Goal: Task Accomplishment & Management: Complete application form

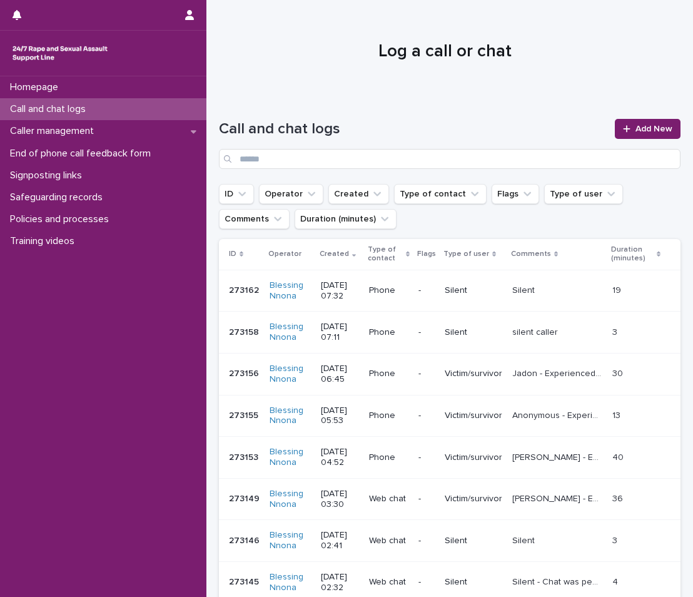
scroll to position [188, 0]
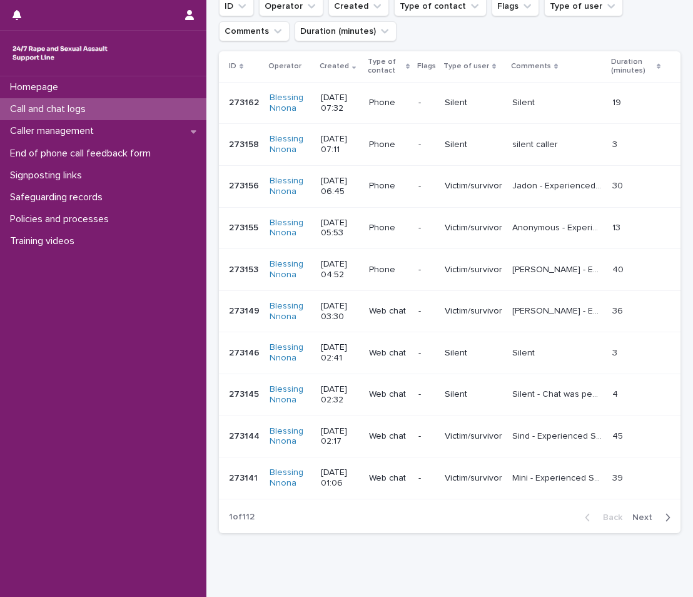
click at [85, 107] on p "Call and chat logs" at bounding box center [50, 109] width 91 height 12
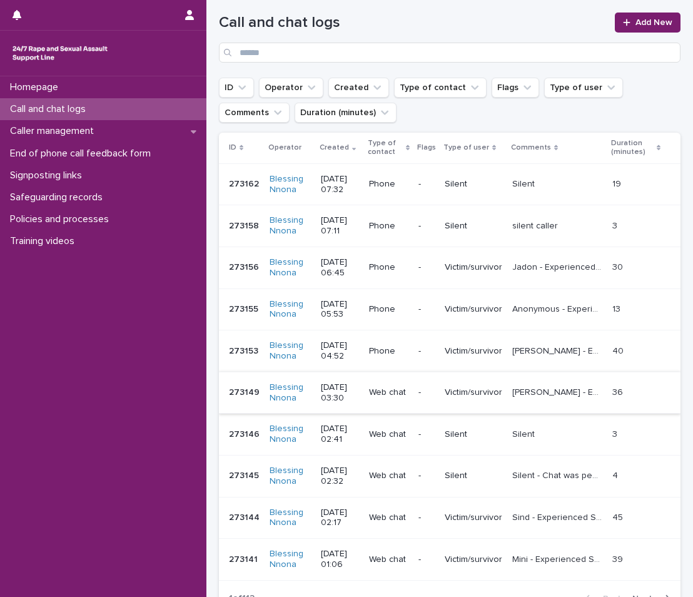
scroll to position [0, 0]
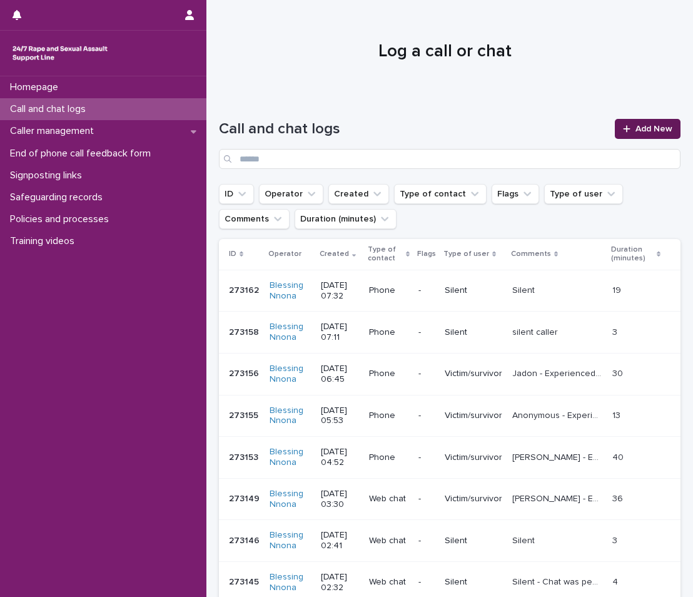
click at [623, 128] on icon at bounding box center [626, 128] width 7 height 7
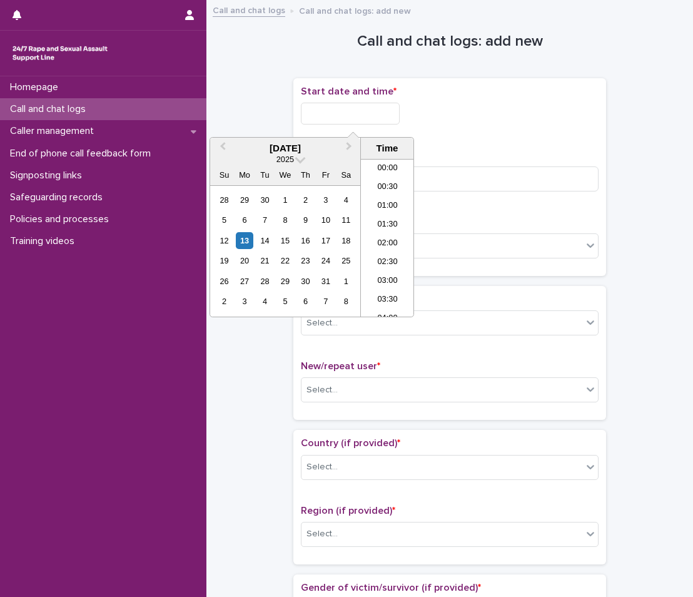
click at [356, 109] on input "text" at bounding box center [350, 114] width 99 height 22
click at [238, 246] on div "13" at bounding box center [244, 240] width 17 height 17
click at [387, 214] on li "05:00" at bounding box center [387, 219] width 53 height 19
click at [400, 108] on input "**********" at bounding box center [350, 114] width 99 height 22
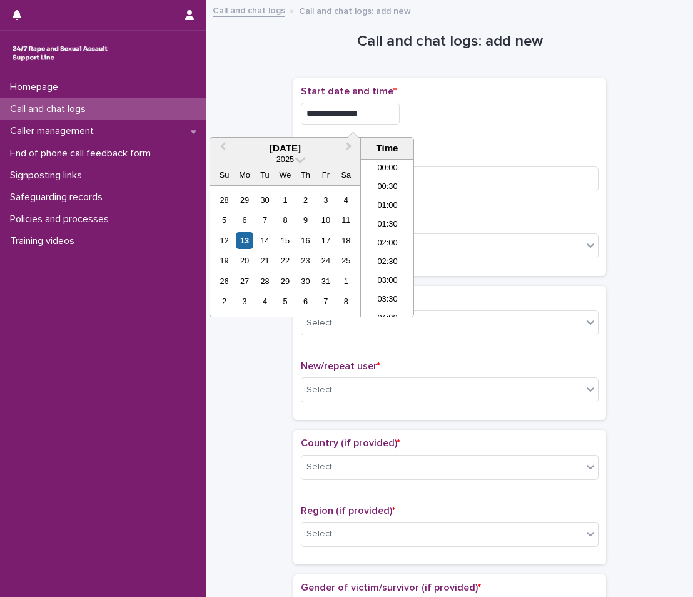
scroll to position [119, 0]
type input "**********"
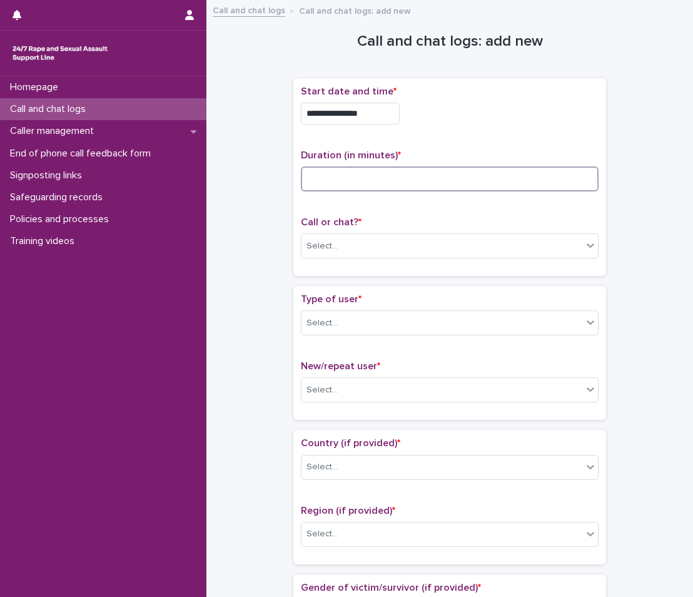
click at [509, 167] on input at bounding box center [450, 178] width 298 height 25
type input "*"
click at [457, 241] on div "Select..." at bounding box center [442, 246] width 281 height 21
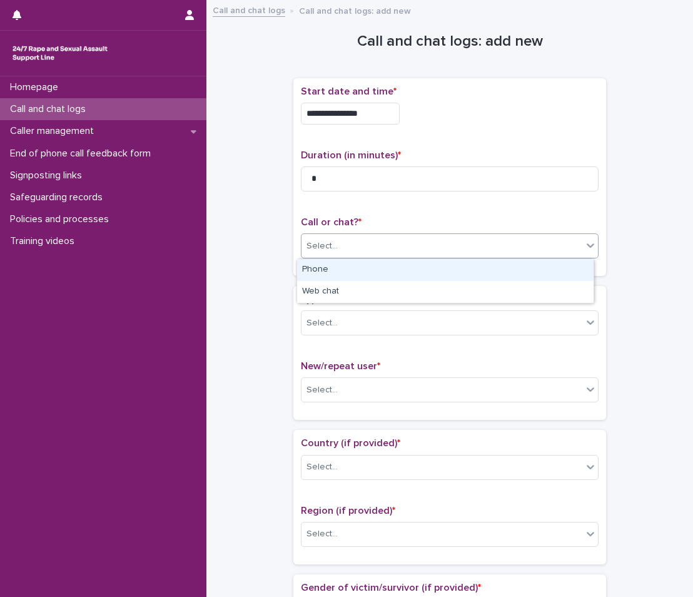
click at [423, 273] on div "Phone" at bounding box center [445, 270] width 297 height 22
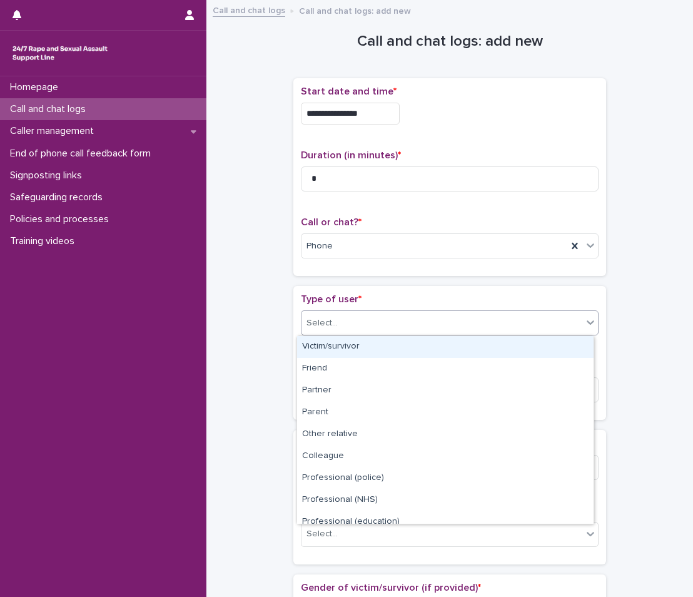
click at [392, 323] on div "Select..." at bounding box center [442, 323] width 281 height 21
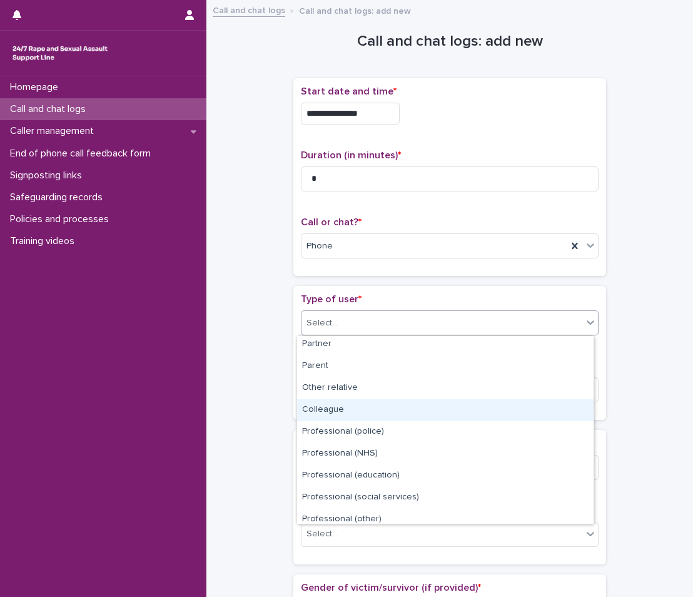
scroll to position [63, 0]
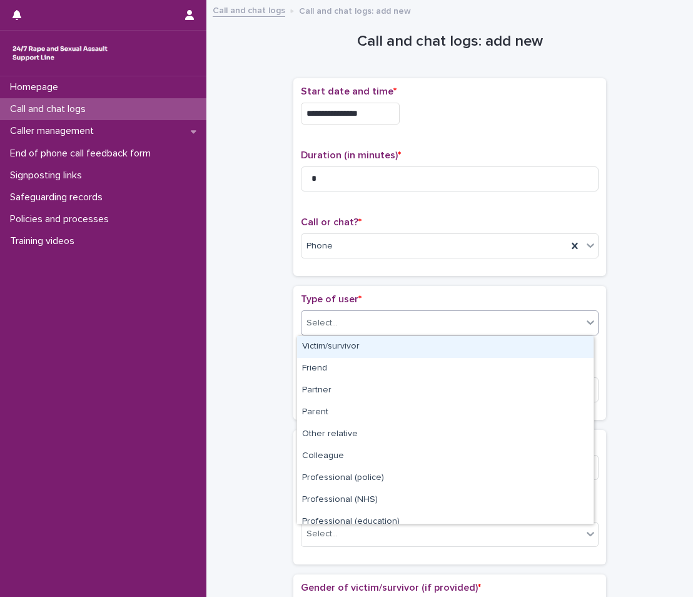
click at [357, 318] on div "Select..." at bounding box center [442, 323] width 281 height 21
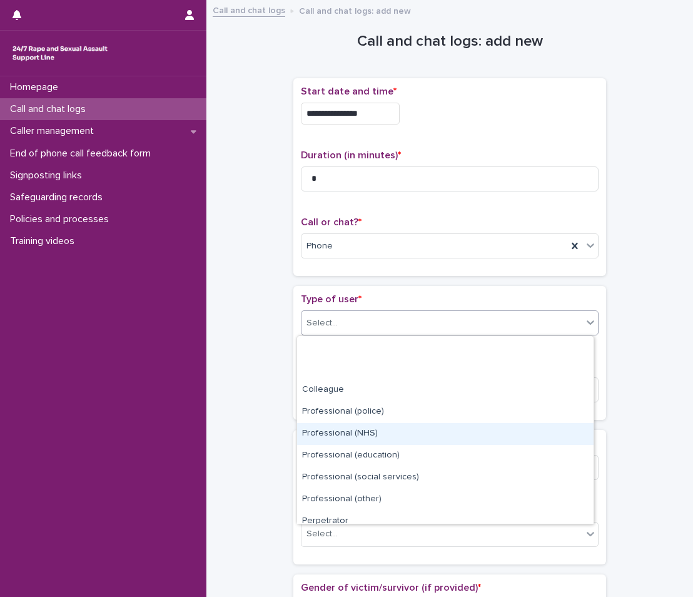
scroll to position [141, 0]
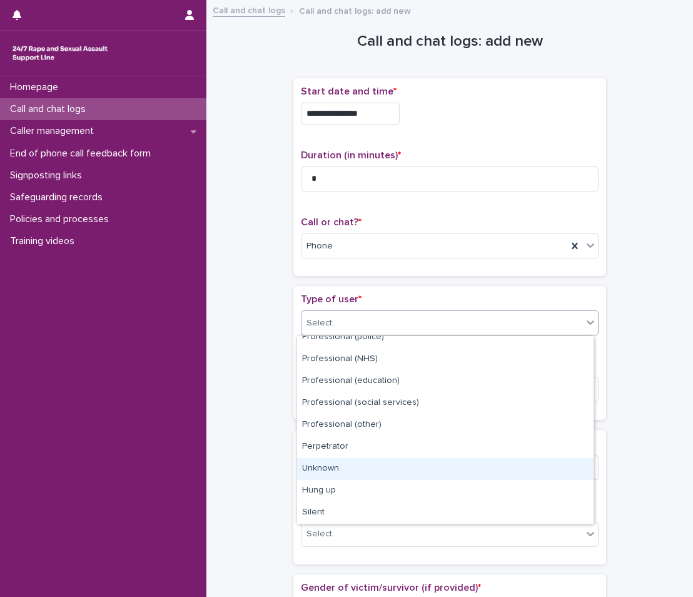
click at [362, 460] on div "Unknown" at bounding box center [445, 469] width 297 height 22
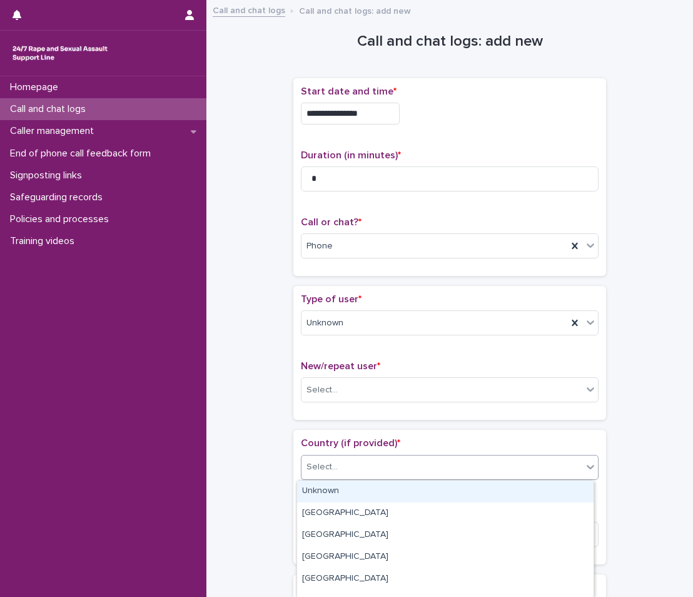
click at [369, 472] on div "Select..." at bounding box center [442, 467] width 281 height 21
click at [388, 394] on div "Select..." at bounding box center [442, 390] width 281 height 21
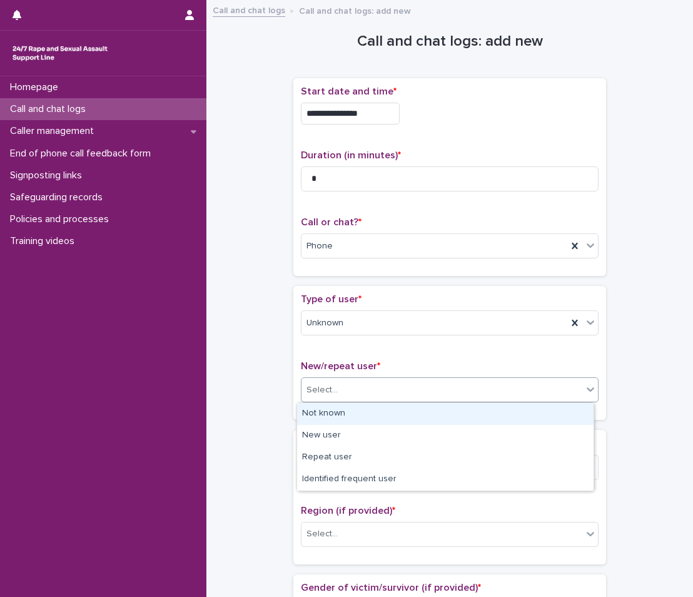
click at [360, 418] on div "Not known" at bounding box center [445, 414] width 297 height 22
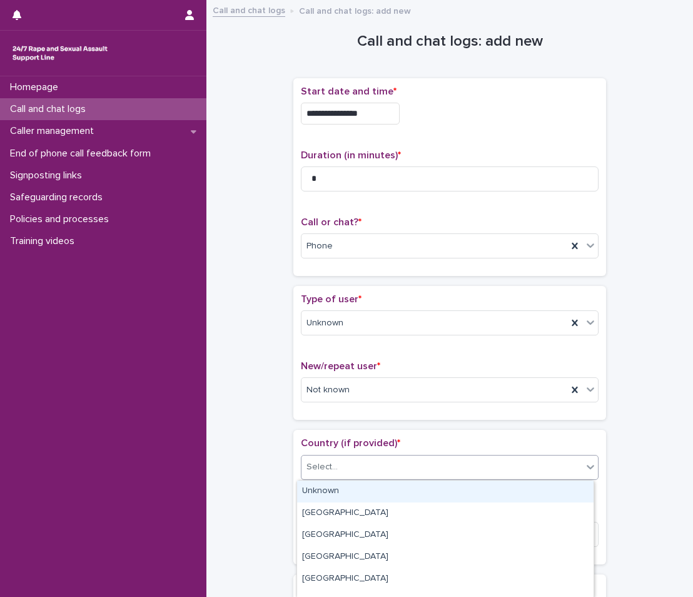
click at [415, 467] on div "Select..." at bounding box center [442, 467] width 281 height 21
click at [384, 487] on div "Unknown" at bounding box center [445, 491] width 297 height 22
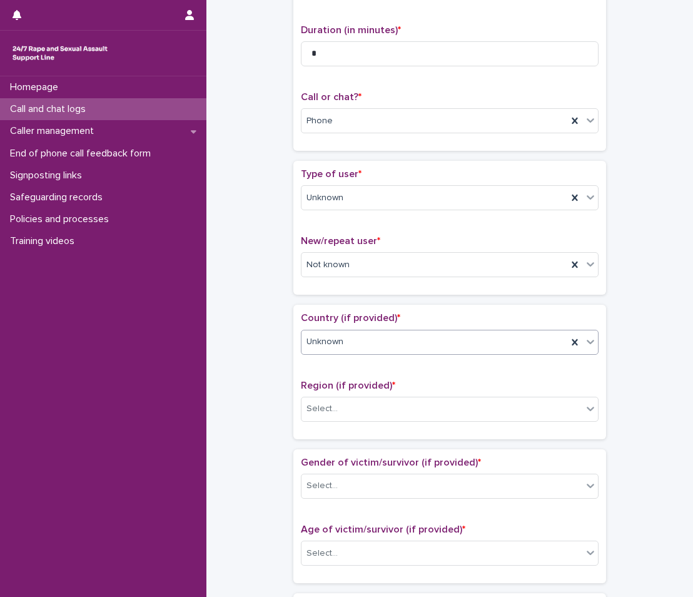
scroll to position [188, 0]
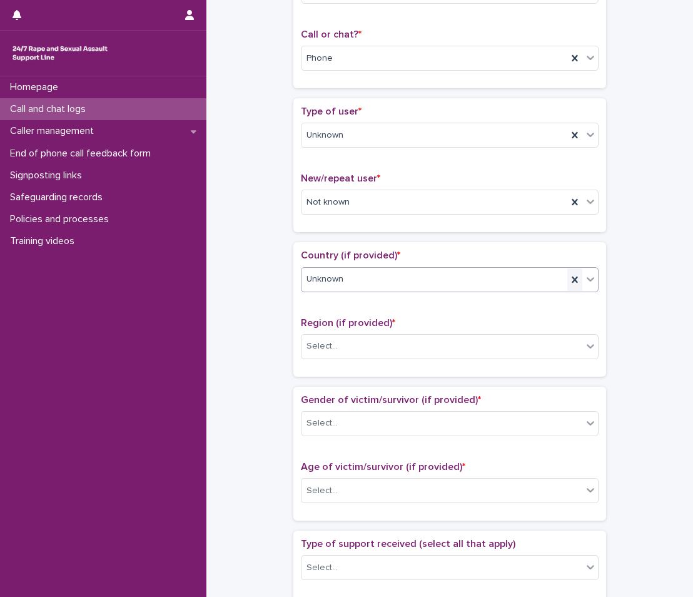
click at [569, 282] on icon at bounding box center [575, 279] width 13 height 13
click at [567, 283] on div "Select..." at bounding box center [442, 279] width 281 height 21
type input "*"
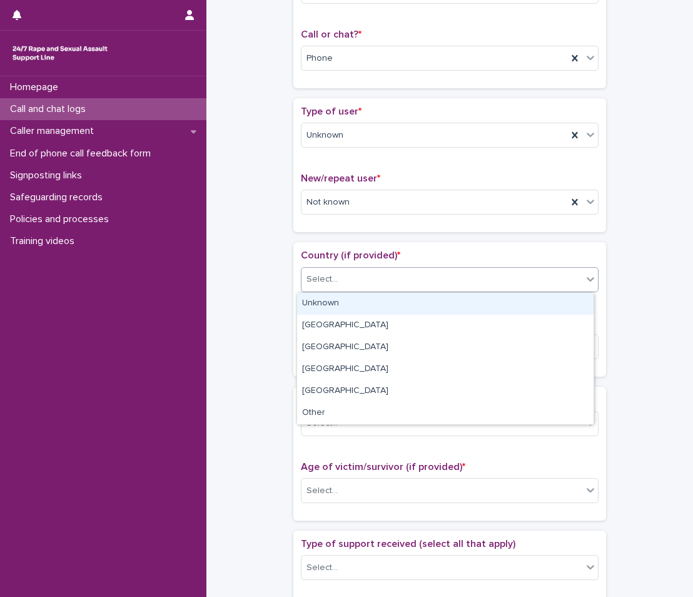
click at [367, 301] on div "Unknown" at bounding box center [445, 304] width 297 height 22
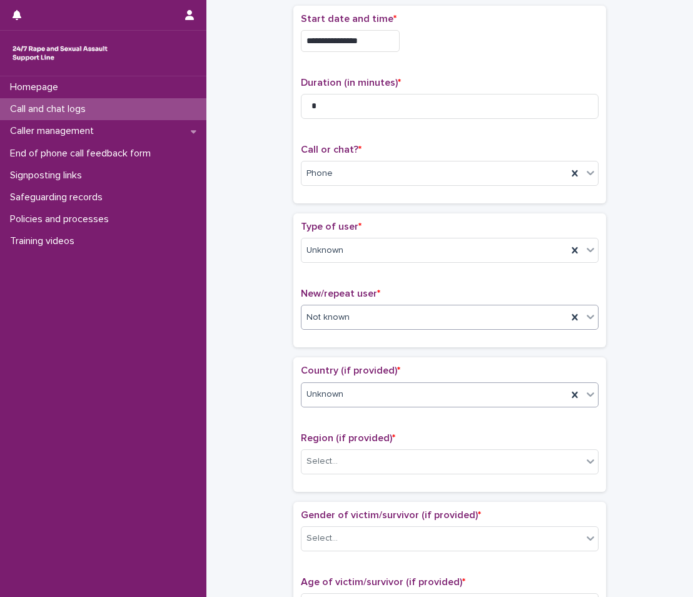
scroll to position [63, 0]
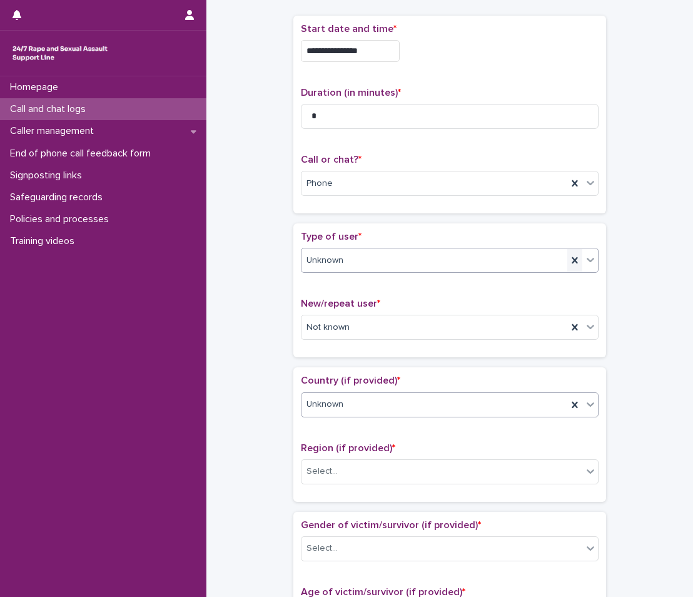
click at [572, 261] on icon at bounding box center [575, 260] width 6 height 6
click at [592, 255] on div at bounding box center [590, 259] width 15 height 23
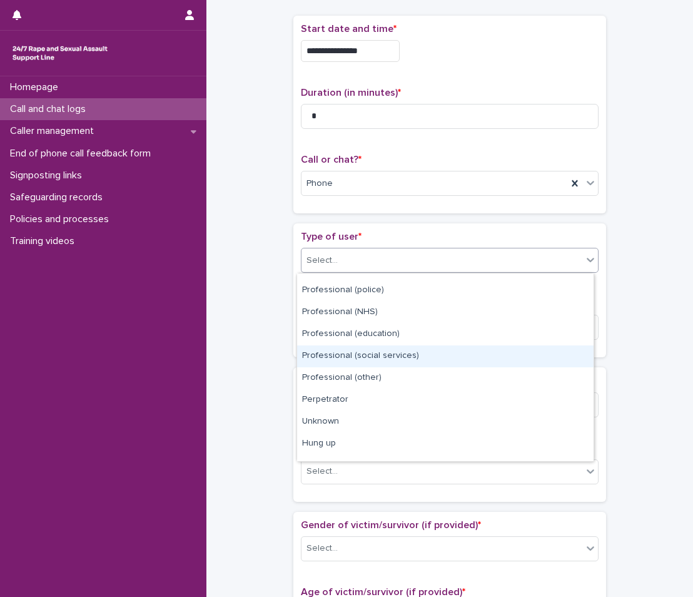
scroll to position [141, 0]
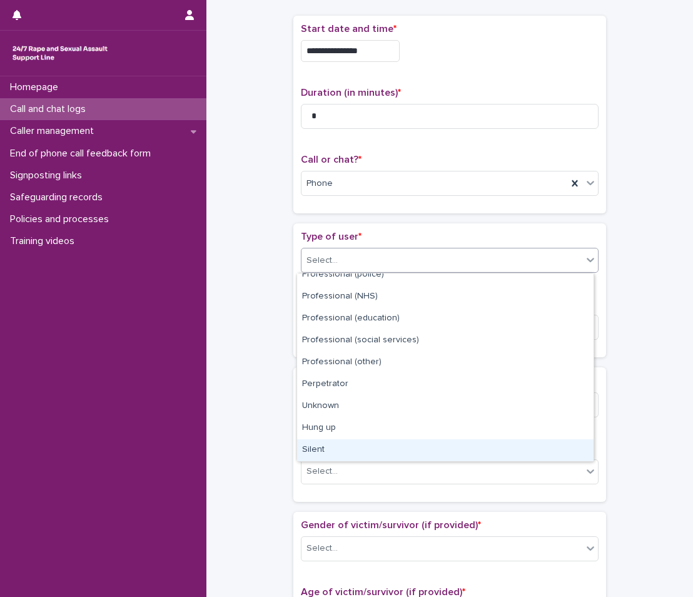
drag, startPoint x: 350, startPoint y: 413, endPoint x: 328, endPoint y: 439, distance: 33.3
click at [328, 439] on div "Silent" at bounding box center [445, 450] width 297 height 22
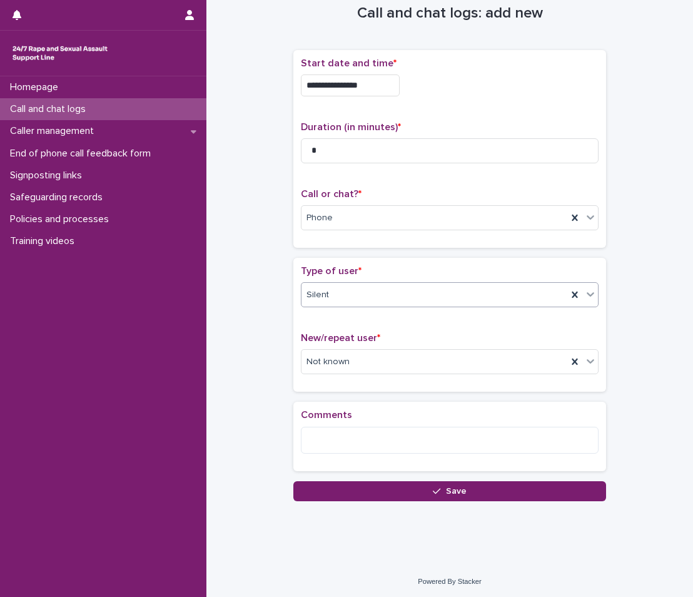
scroll to position [30, 0]
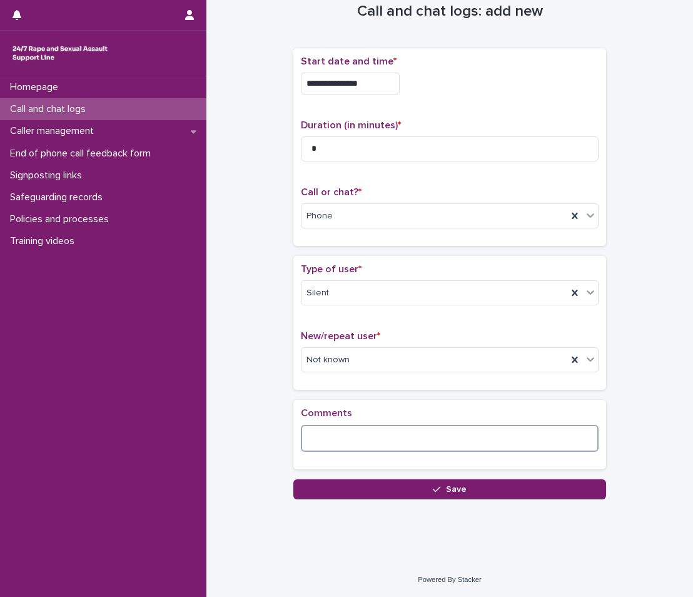
click at [356, 448] on textarea at bounding box center [450, 438] width 298 height 27
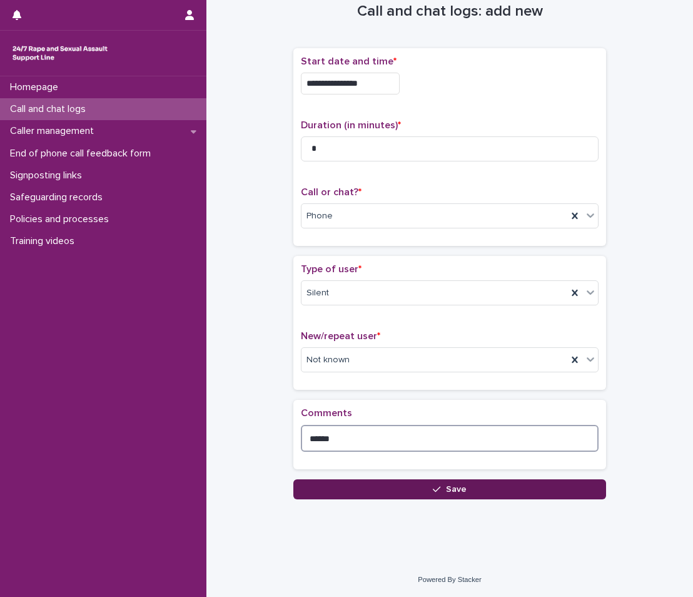
type textarea "******"
click at [327, 480] on button "Save" at bounding box center [449, 489] width 313 height 20
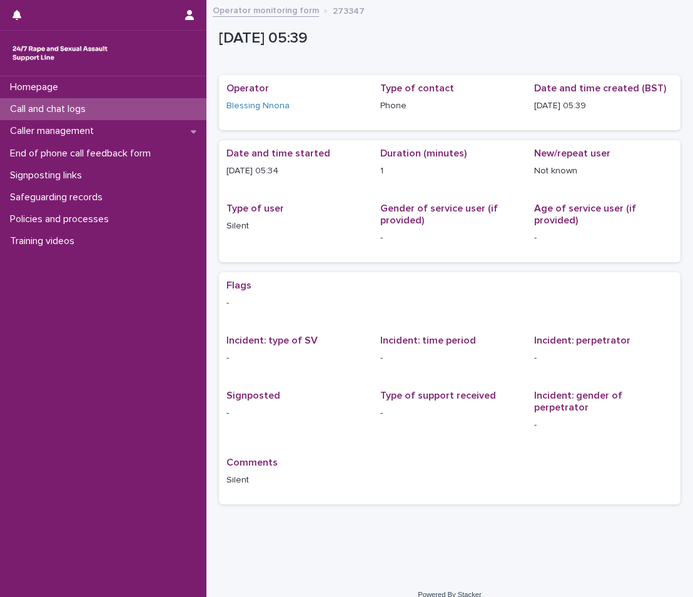
click at [104, 106] on div "Call and chat logs" at bounding box center [103, 109] width 206 height 22
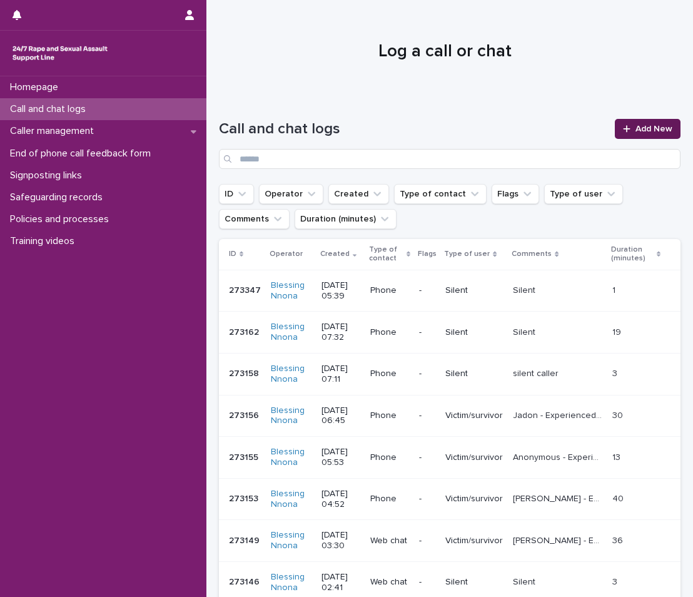
click at [641, 124] on link "Add New" at bounding box center [648, 129] width 66 height 20
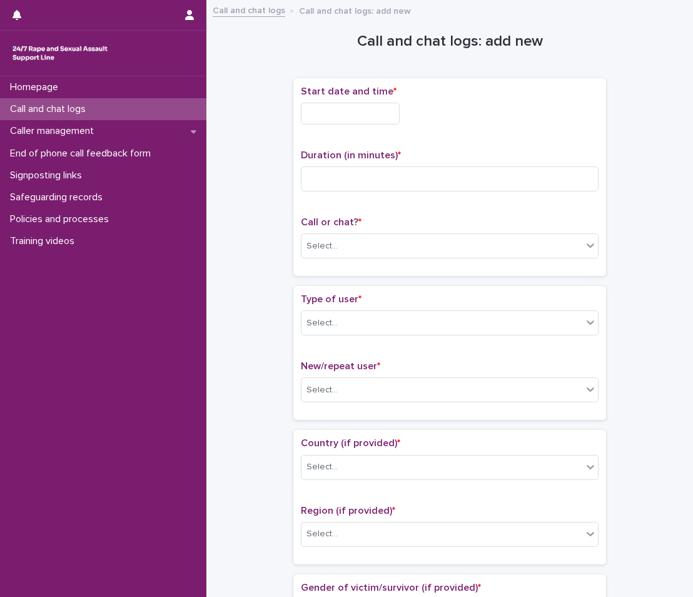
click at [322, 110] on input "text" at bounding box center [350, 114] width 99 height 22
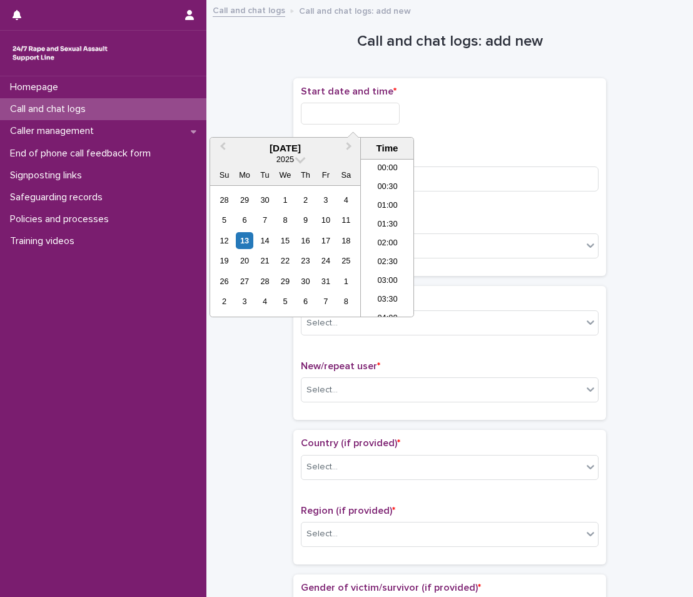
scroll to position [138, 0]
click at [241, 235] on div "13" at bounding box center [244, 240] width 17 height 17
click at [394, 228] on li "05:00" at bounding box center [387, 219] width 53 height 19
click at [369, 112] on input "**********" at bounding box center [350, 114] width 99 height 22
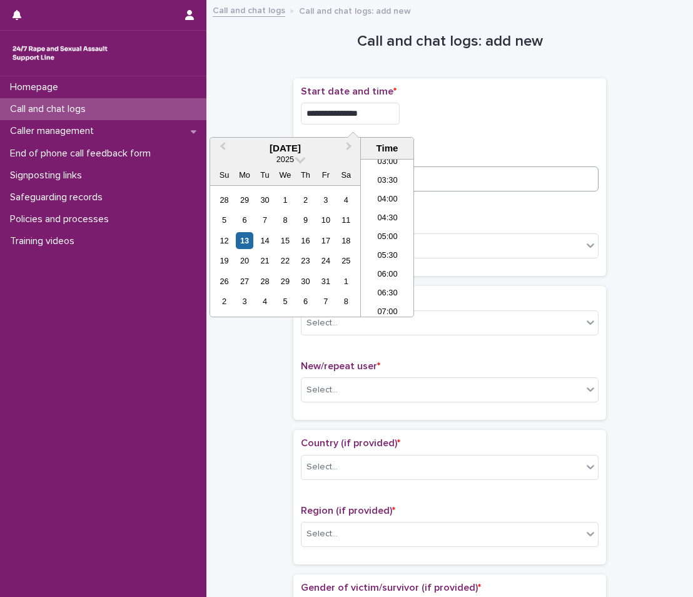
type input "**********"
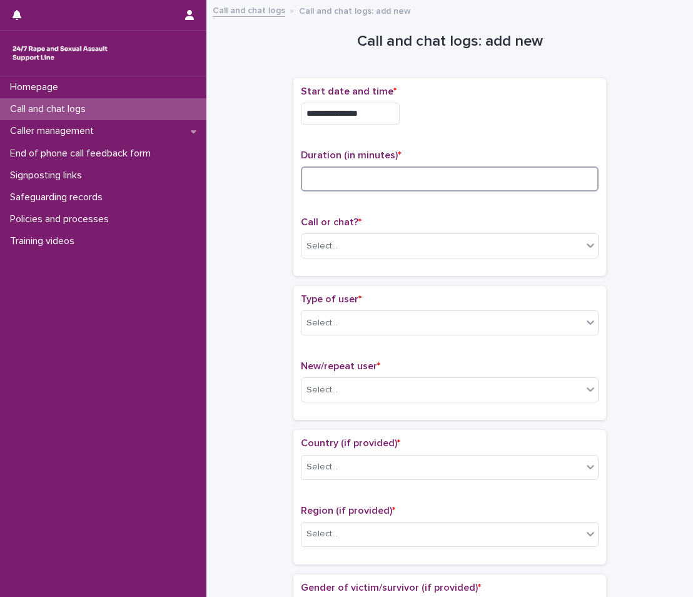
click at [472, 178] on input at bounding box center [450, 178] width 298 height 25
click at [507, 158] on div "Duration (in minutes) *" at bounding box center [450, 176] width 298 height 52
type input "*"
click at [530, 241] on div "Select..." at bounding box center [442, 246] width 281 height 21
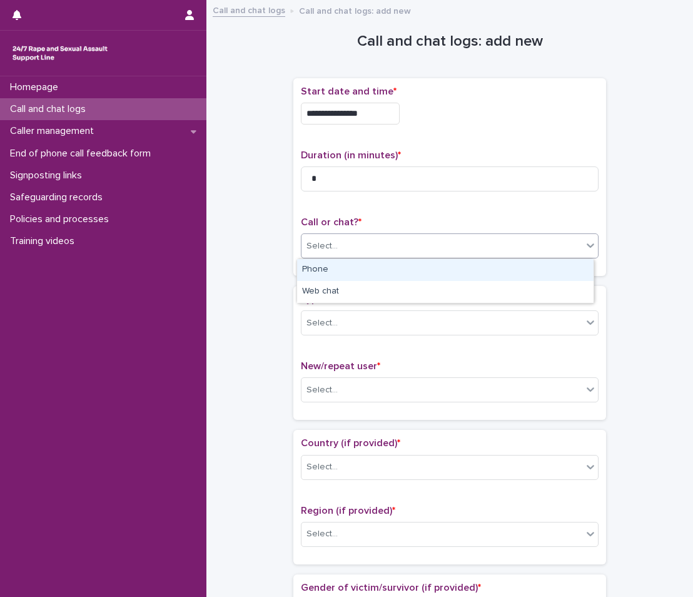
click at [475, 272] on div "Phone" at bounding box center [445, 270] width 297 height 22
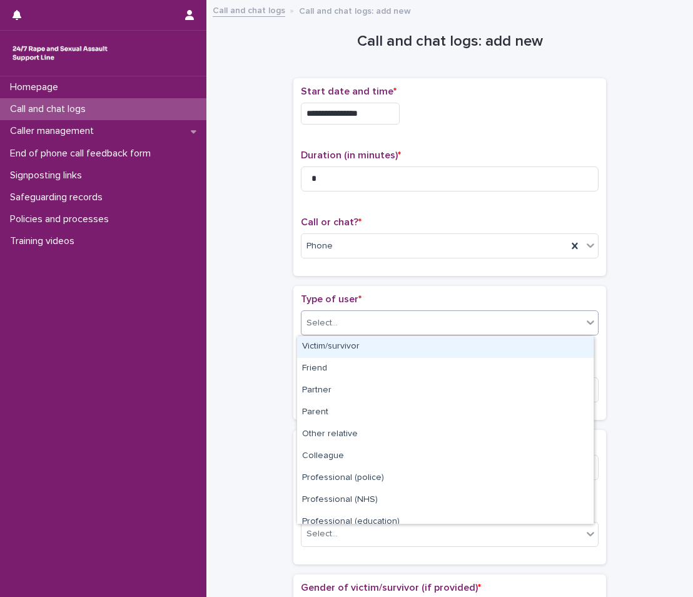
click at [474, 329] on div "Select..." at bounding box center [442, 323] width 281 height 21
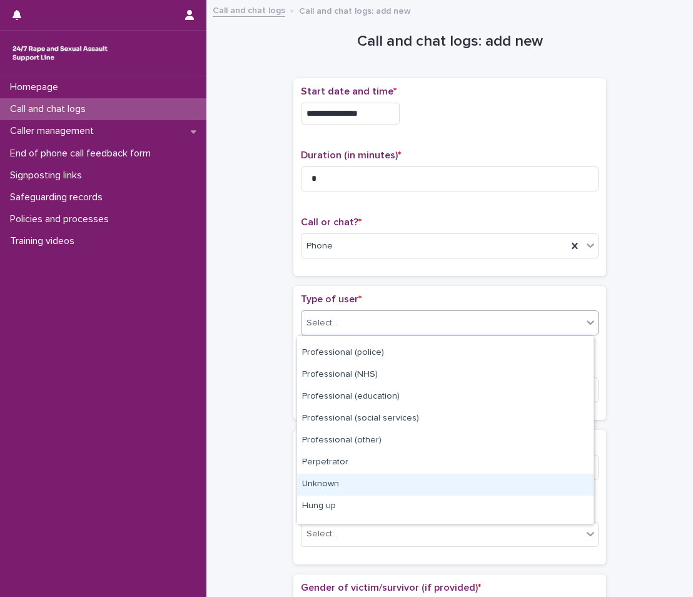
scroll to position [141, 0]
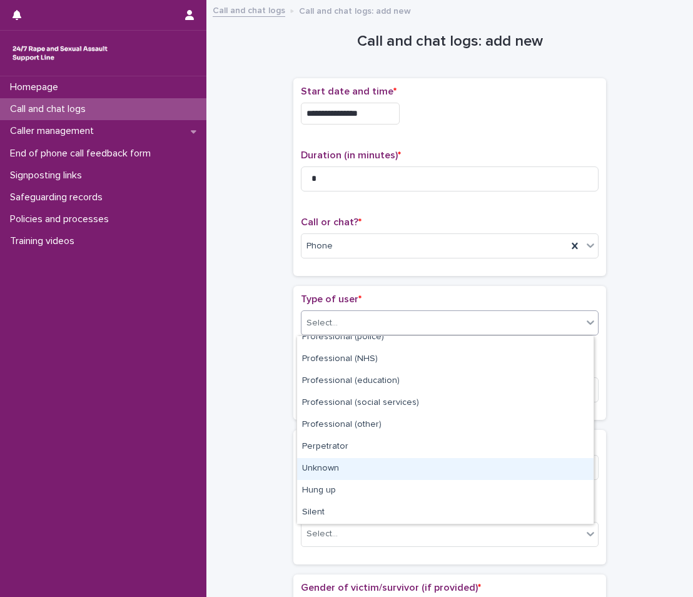
drag, startPoint x: 495, startPoint y: 457, endPoint x: 495, endPoint y: 478, distance: 21.3
click at [495, 478] on div "Unknown" at bounding box center [445, 469] width 297 height 22
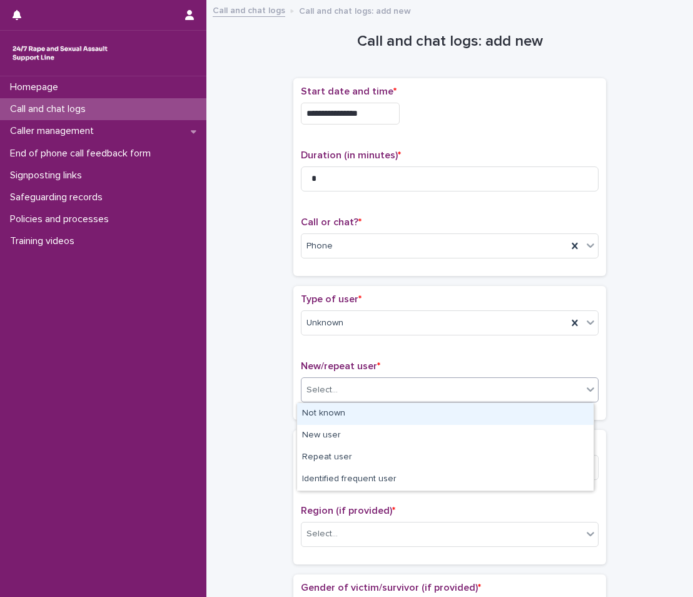
click at [520, 395] on div "Select..." at bounding box center [442, 390] width 281 height 21
drag, startPoint x: 419, startPoint y: 427, endPoint x: 427, endPoint y: 411, distance: 17.9
click at [427, 411] on div "Not known" at bounding box center [445, 414] width 297 height 22
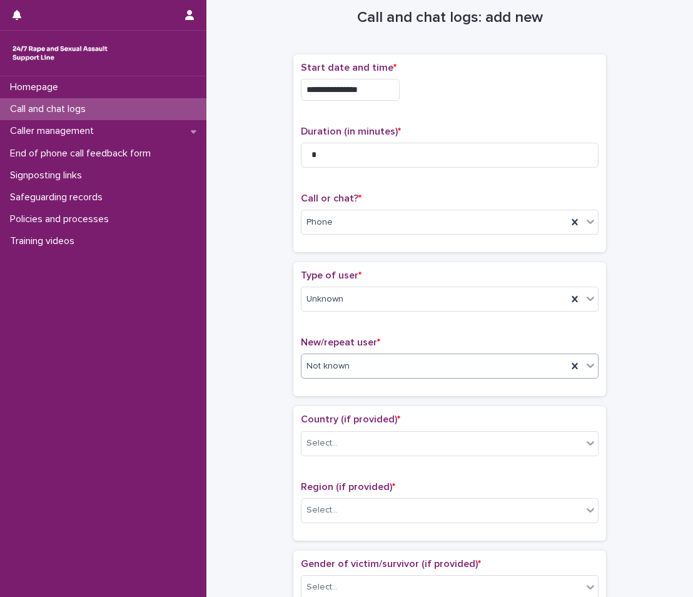
scroll to position [63, 0]
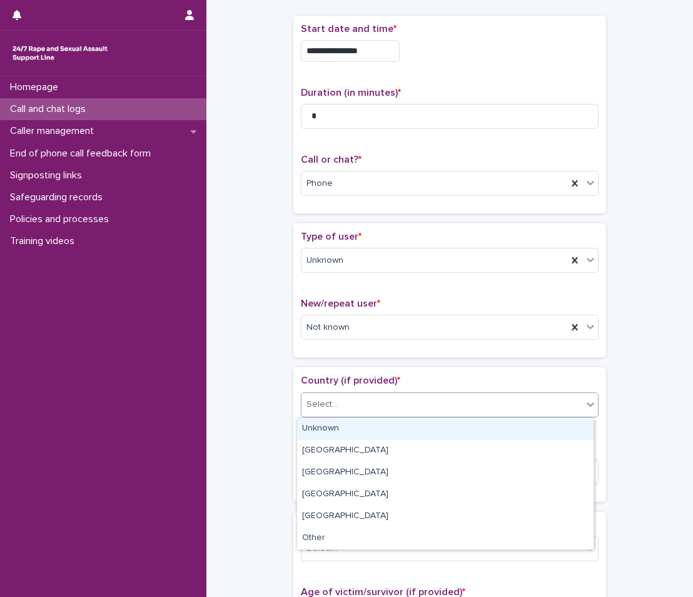
click at [367, 404] on div "Select..." at bounding box center [442, 404] width 281 height 21
click at [357, 431] on div "Unknown" at bounding box center [445, 429] width 297 height 22
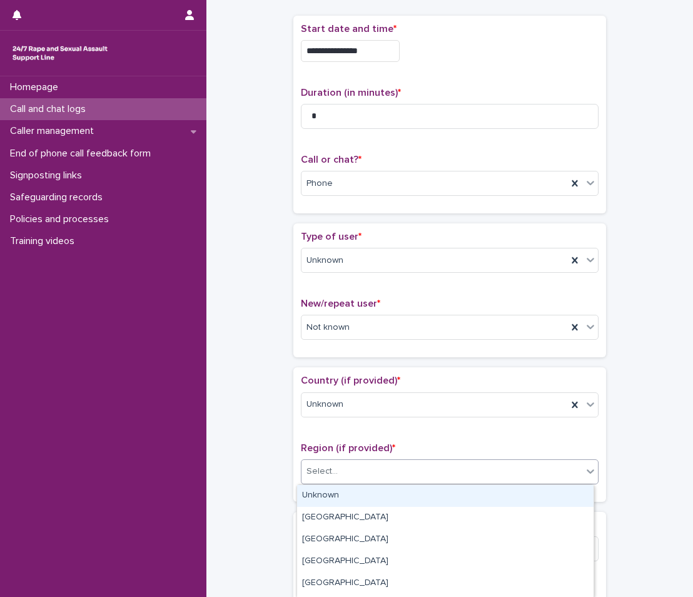
click at [364, 482] on div "Select..." at bounding box center [450, 471] width 298 height 25
click at [408, 484] on div "Unknown [GEOGRAPHIC_DATA] [GEOGRAPHIC_DATA] [GEOGRAPHIC_DATA] and [GEOGRAPHIC_D…" at bounding box center [446, 541] width 298 height 114
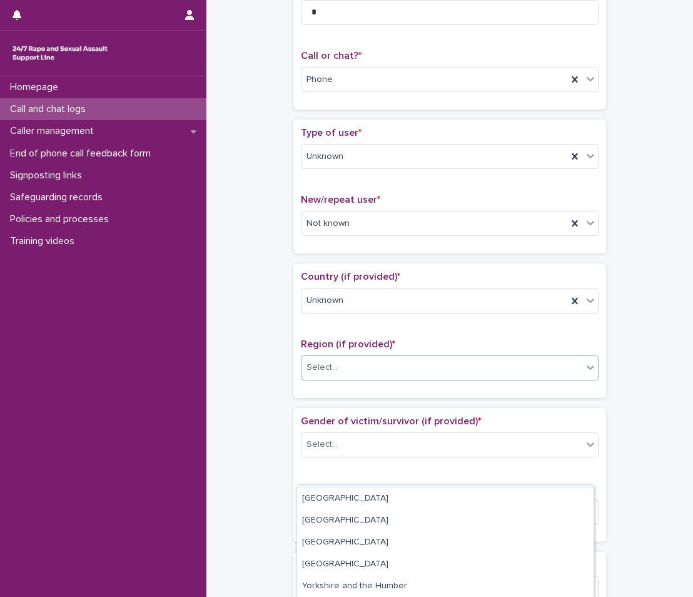
scroll to position [188, 0]
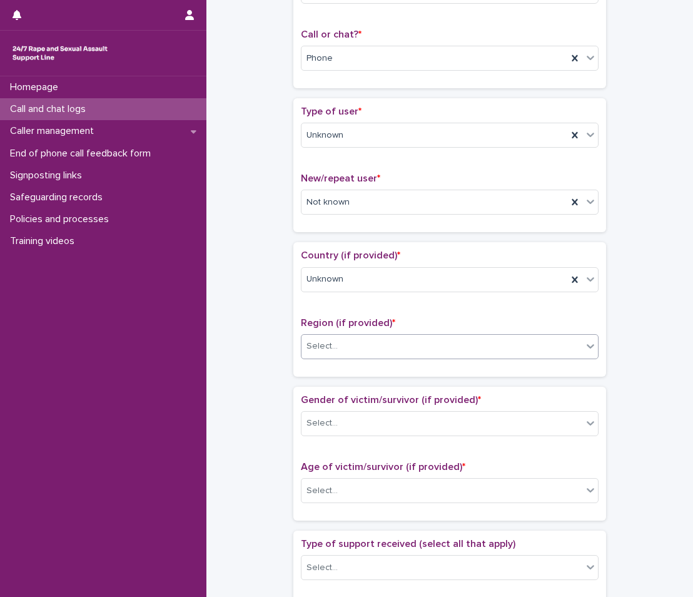
click at [533, 343] on div "Select..." at bounding box center [442, 346] width 281 height 21
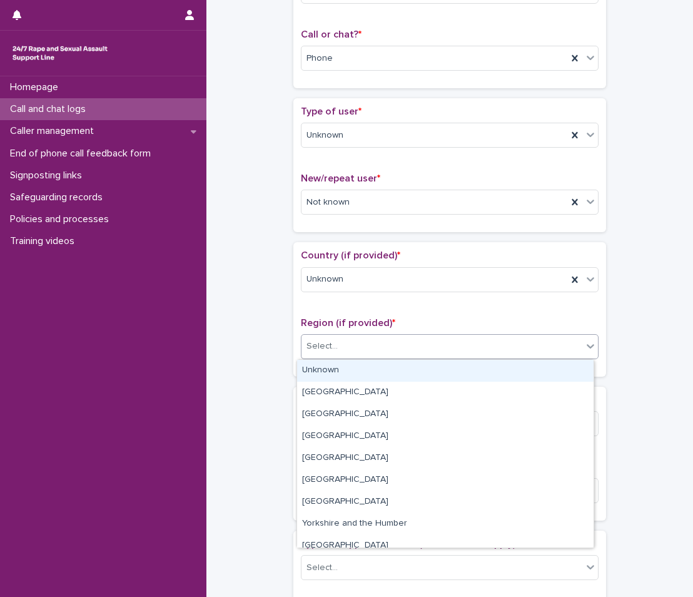
drag, startPoint x: 579, startPoint y: 355, endPoint x: 579, endPoint y: 347, distance: 8.8
click at [583, 347] on div at bounding box center [590, 346] width 15 height 23
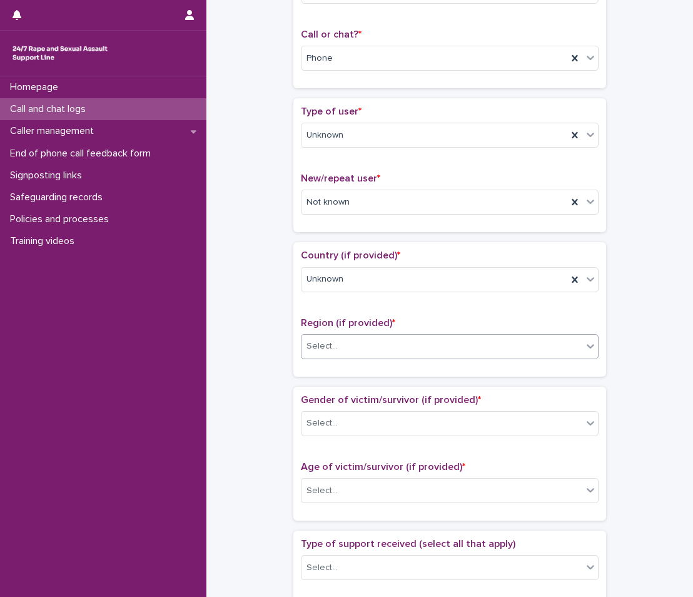
click at [566, 355] on div "Select..." at bounding box center [442, 346] width 281 height 21
click at [577, 348] on div "Select..." at bounding box center [442, 346] width 281 height 21
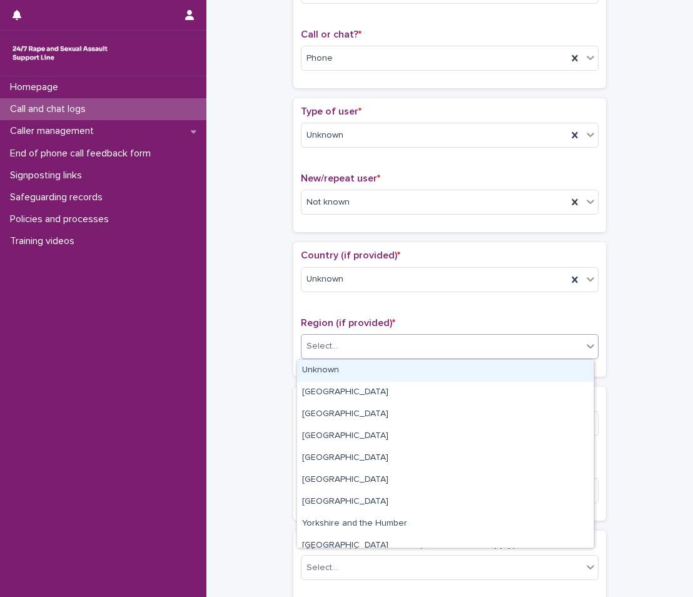
drag, startPoint x: 572, startPoint y: 364, endPoint x: 572, endPoint y: 373, distance: 9.4
click at [572, 373] on div "Unknown" at bounding box center [445, 371] width 297 height 22
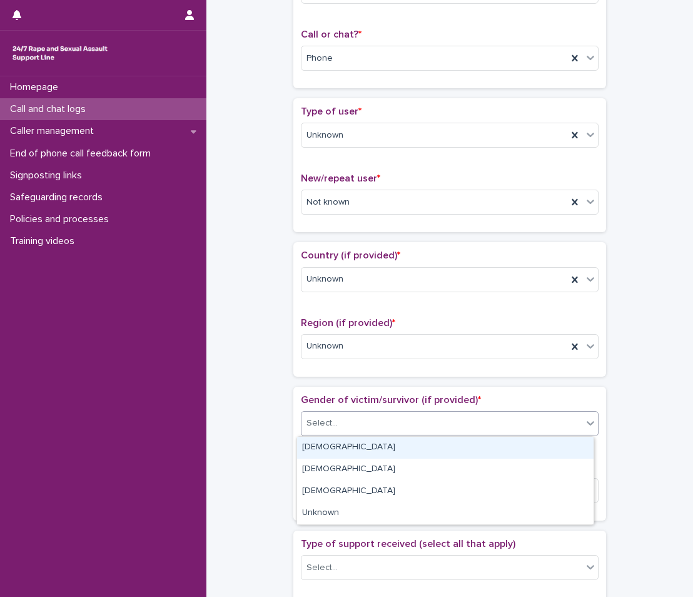
click at [533, 428] on div "Select..." at bounding box center [442, 423] width 281 height 21
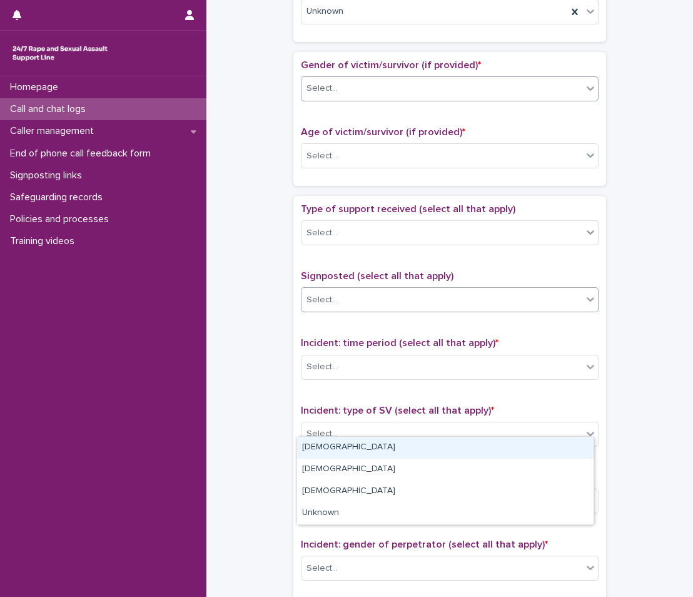
scroll to position [500, 0]
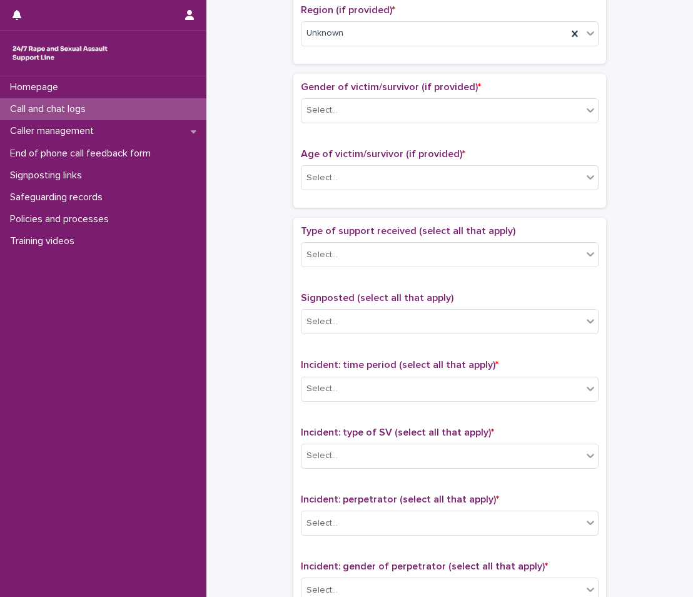
click at [148, 383] on div "Homepage Call and chat logs Caller management End of phone call feedback form S…" at bounding box center [103, 336] width 206 height 520
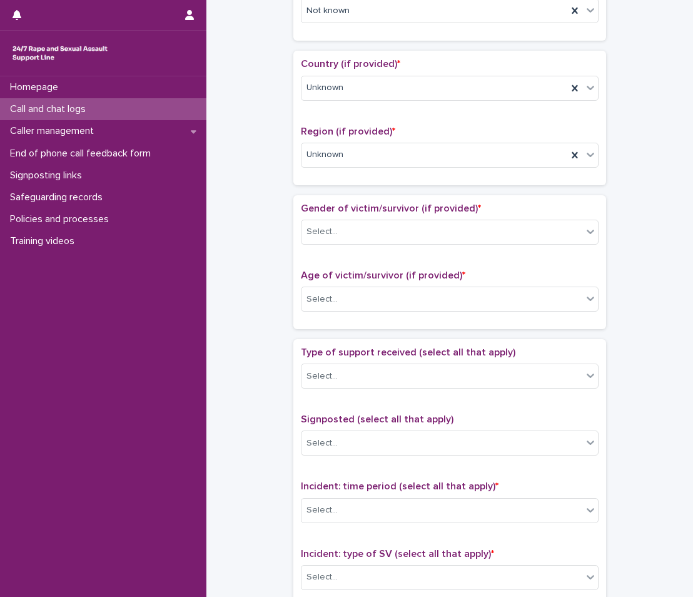
scroll to position [375, 0]
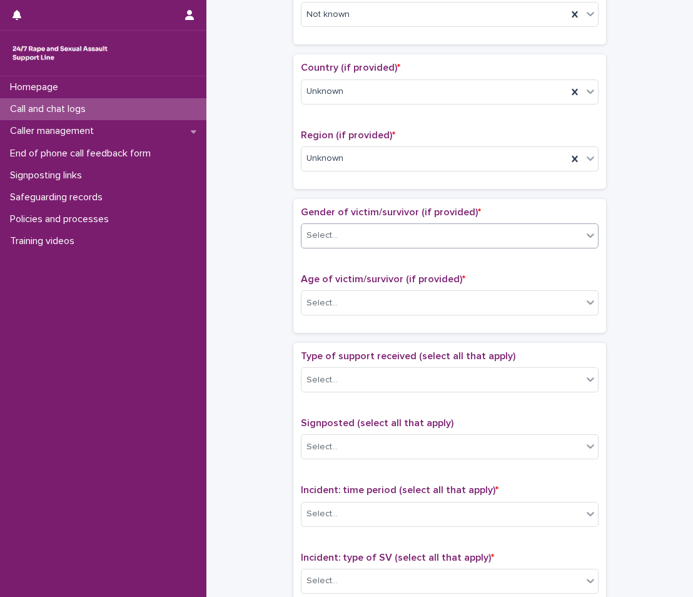
click at [357, 238] on div "Select..." at bounding box center [442, 235] width 281 height 21
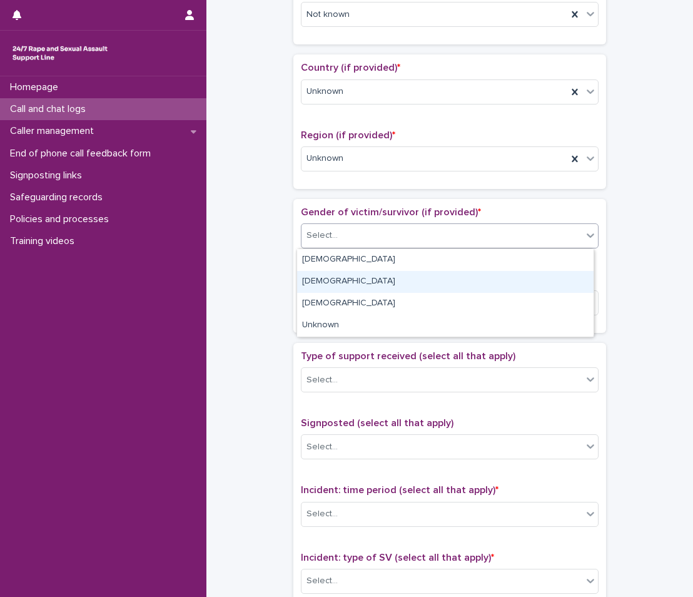
click at [325, 275] on div "[DEMOGRAPHIC_DATA]" at bounding box center [445, 282] width 297 height 22
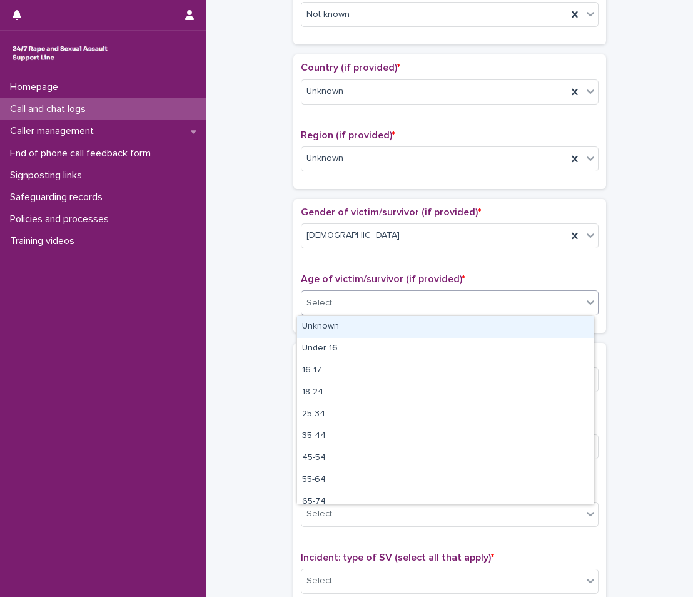
click at [343, 310] on div "Select..." at bounding box center [442, 303] width 281 height 21
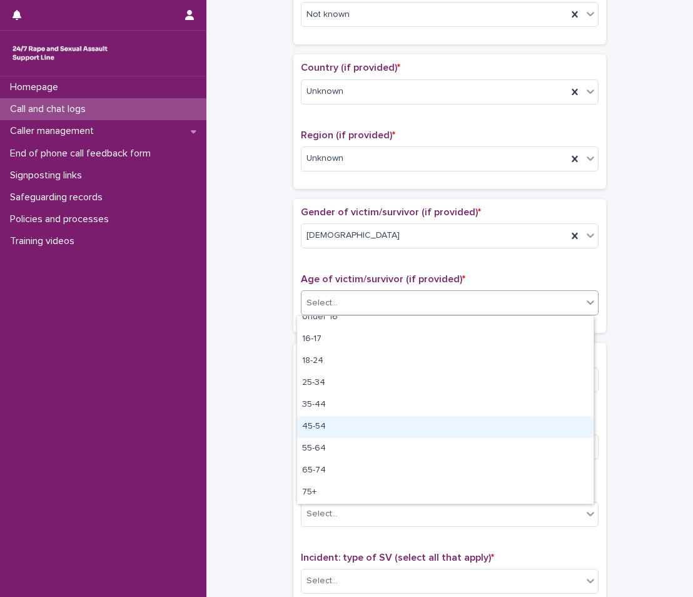
scroll to position [0, 0]
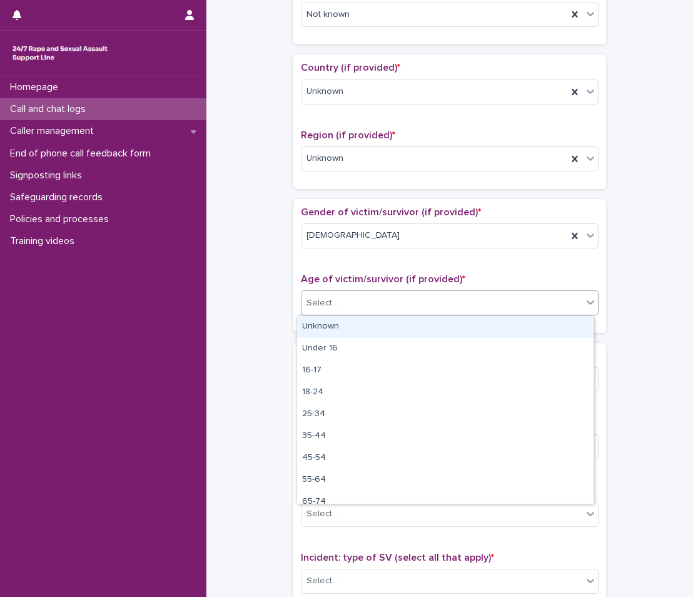
click at [358, 333] on div "Unknown" at bounding box center [445, 327] width 297 height 22
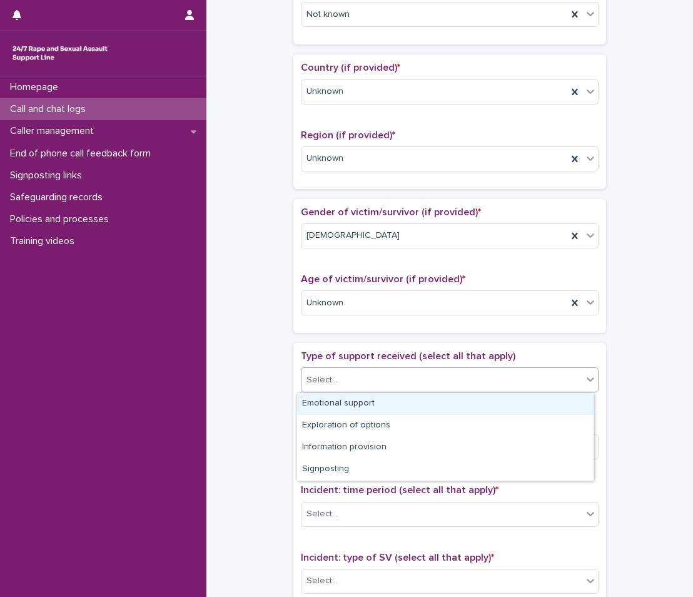
drag, startPoint x: 383, startPoint y: 387, endPoint x: 390, endPoint y: 393, distance: 9.8
click at [390, 393] on body "**********" at bounding box center [346, 298] width 693 height 597
click at [325, 406] on div "Emotional support" at bounding box center [445, 404] width 297 height 22
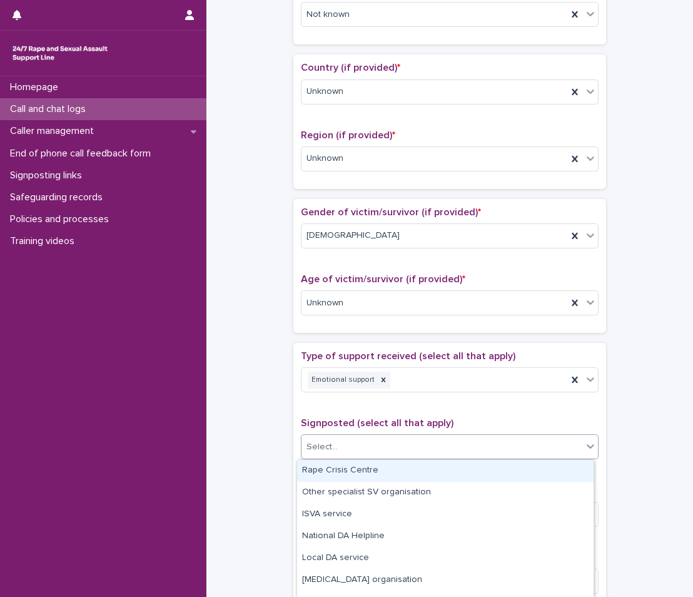
click at [370, 450] on div "Select..." at bounding box center [442, 447] width 281 height 21
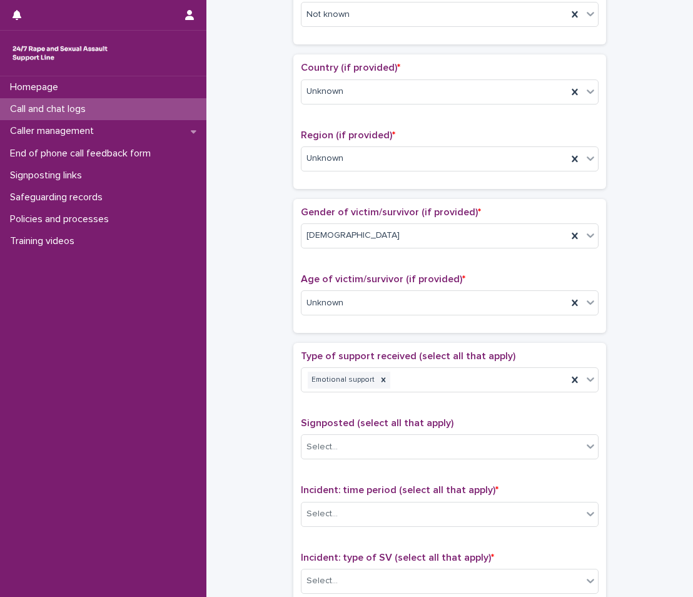
click at [225, 463] on div "**********" at bounding box center [450, 271] width 462 height 1279
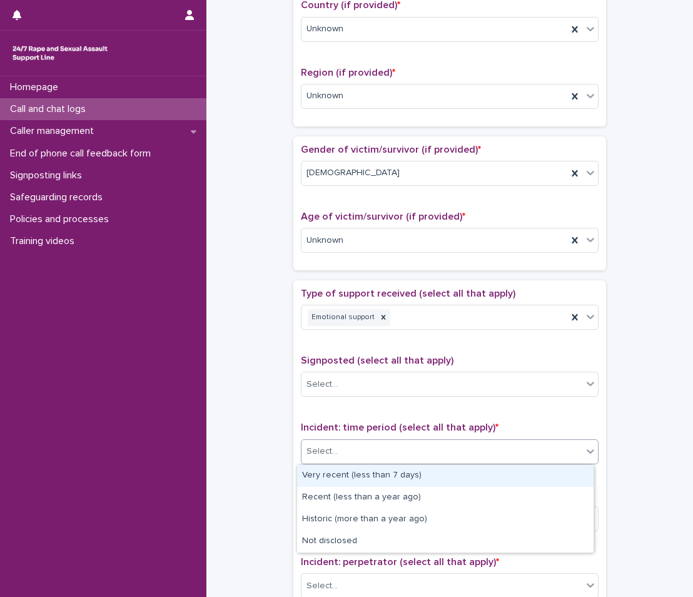
click at [354, 447] on div "Select..." at bounding box center [442, 451] width 281 height 21
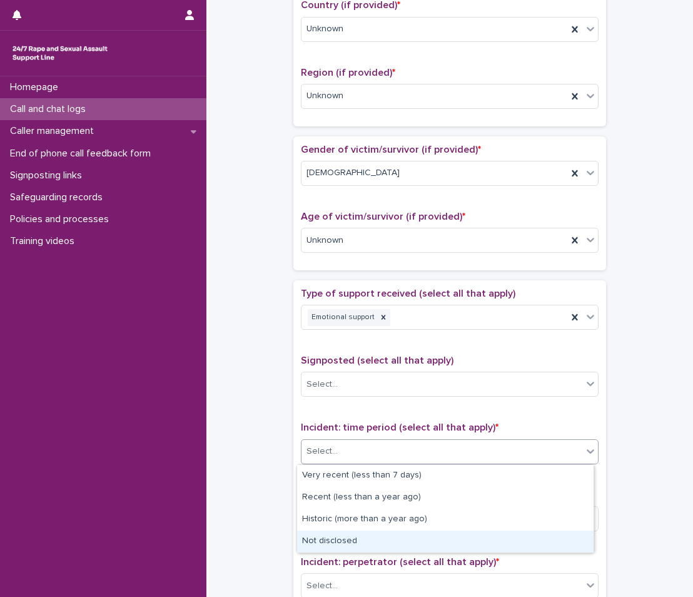
click at [353, 535] on div "Not disclosed" at bounding box center [445, 541] width 297 height 22
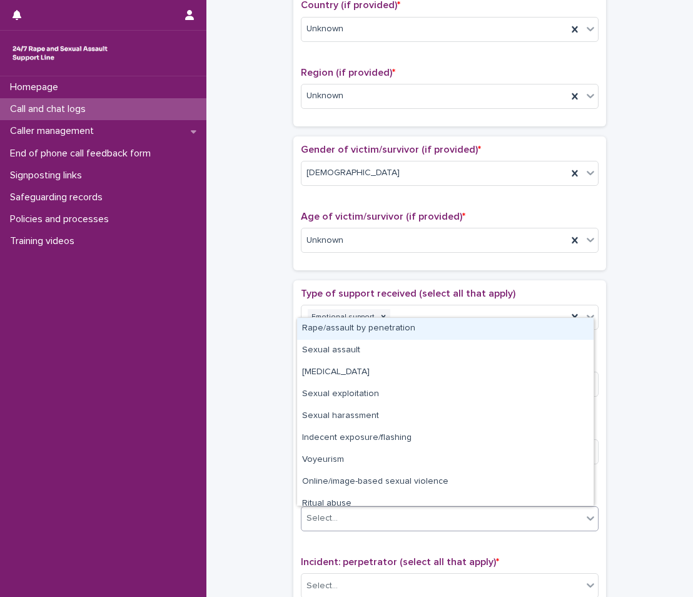
click at [323, 515] on div "Select..." at bounding box center [322, 518] width 31 height 13
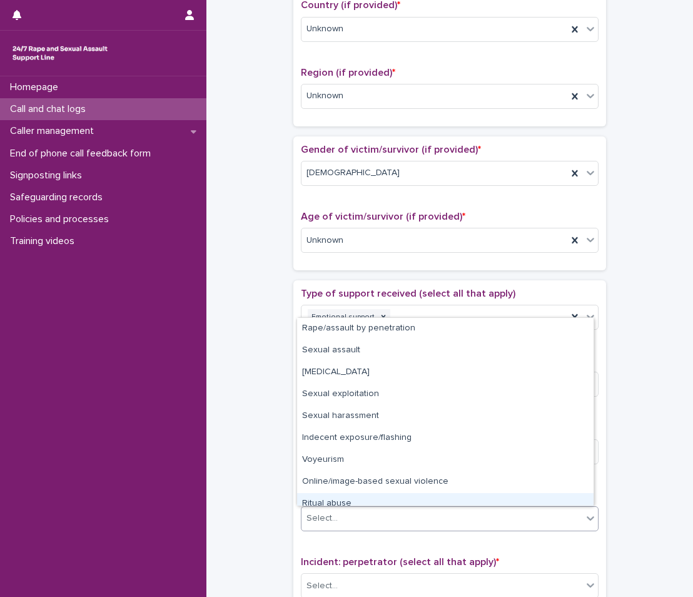
scroll to position [31, 0]
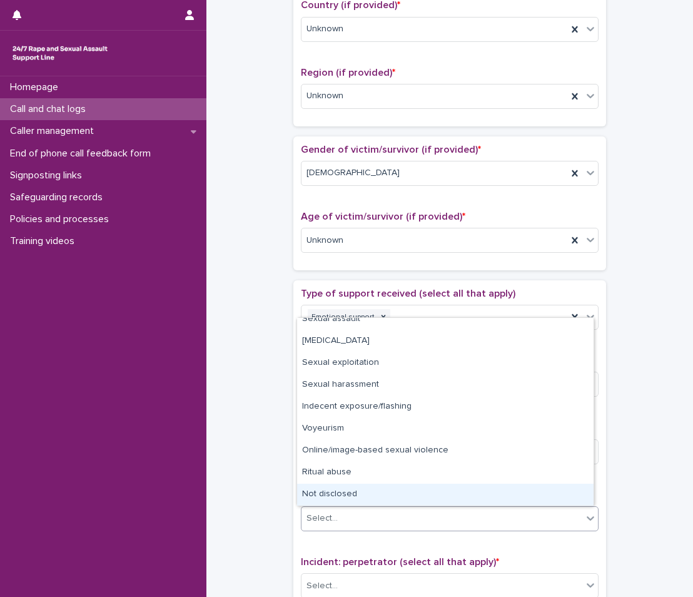
click at [337, 489] on div "Not disclosed" at bounding box center [445, 495] width 297 height 22
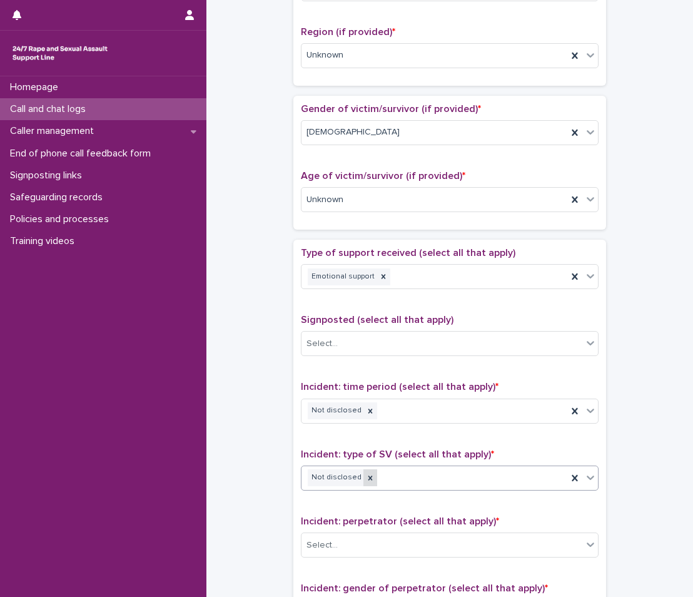
scroll to position [500, 0]
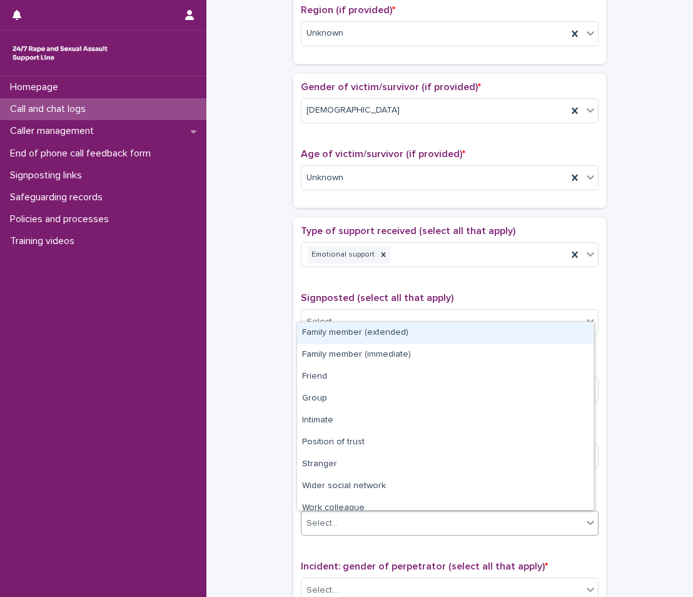
click at [362, 512] on div "Select..." at bounding box center [450, 522] width 298 height 25
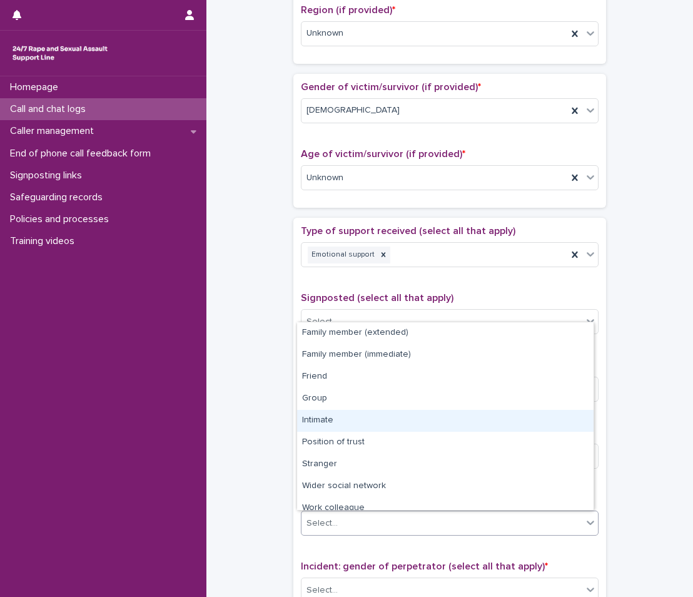
scroll to position [53, 0]
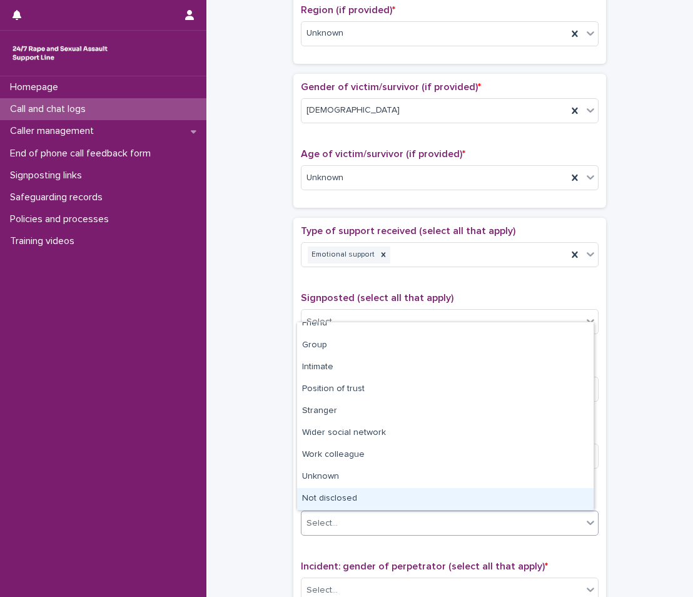
drag, startPoint x: 366, startPoint y: 487, endPoint x: 368, endPoint y: 495, distance: 7.7
click at [368, 495] on div "Not disclosed" at bounding box center [445, 499] width 297 height 22
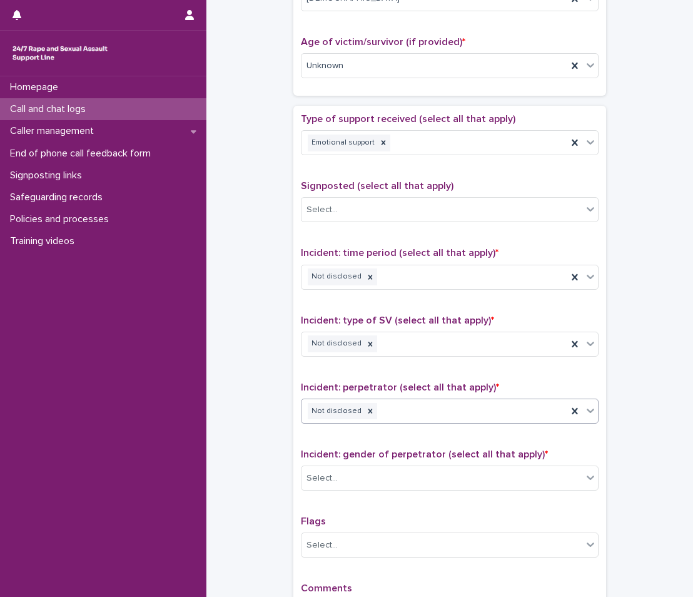
scroll to position [626, 0]
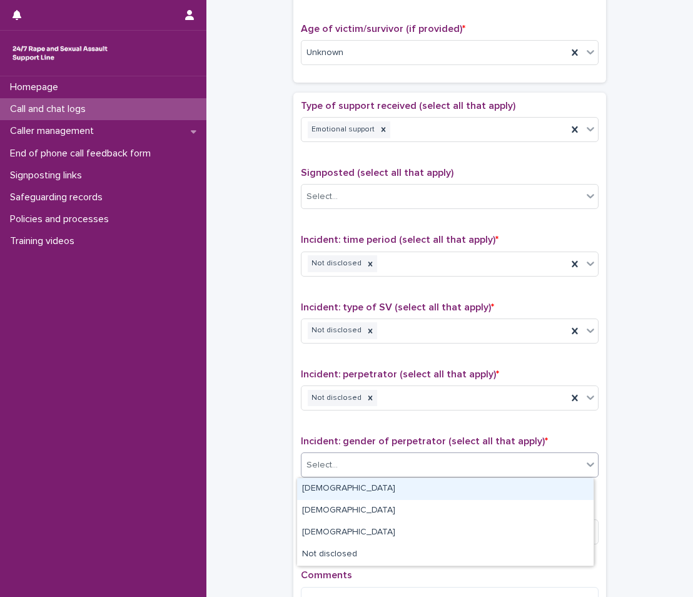
click at [375, 465] on div "Select..." at bounding box center [442, 465] width 281 height 21
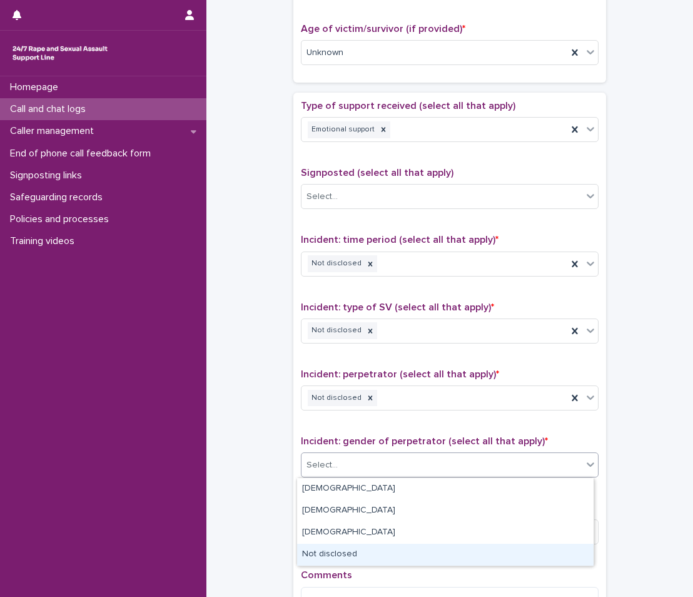
click at [336, 548] on div "Not disclosed" at bounding box center [445, 555] width 297 height 22
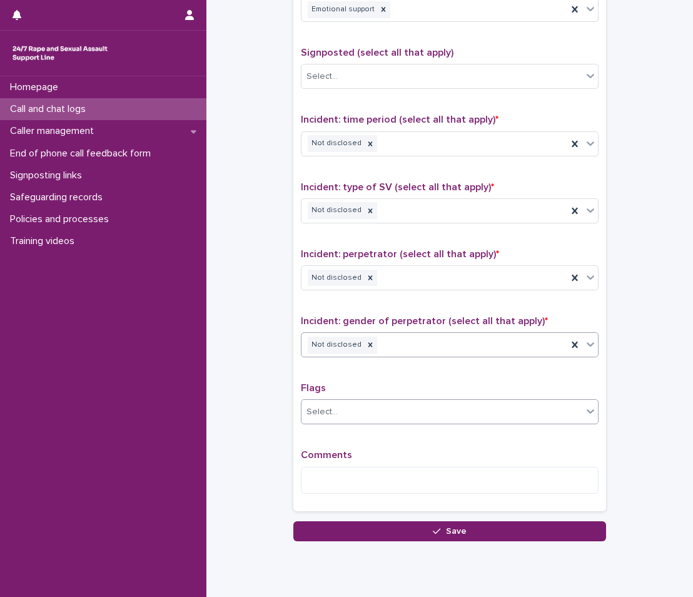
scroll to position [751, 0]
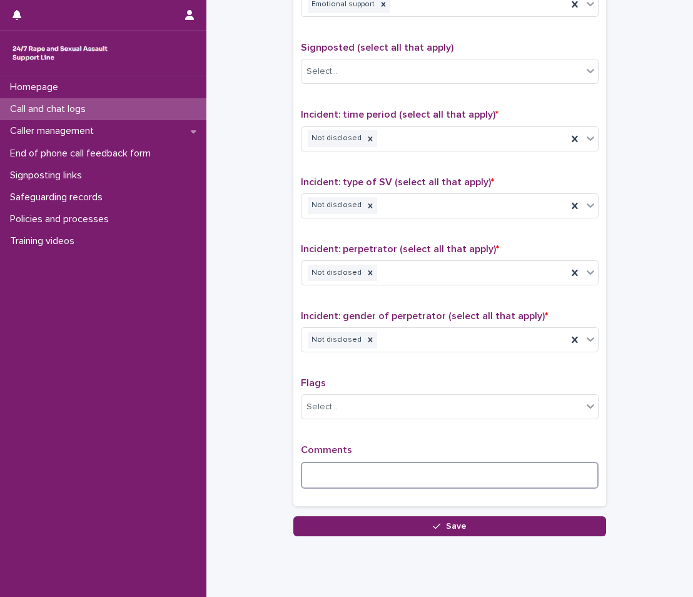
click at [341, 470] on textarea at bounding box center [450, 475] width 298 height 27
click at [334, 473] on textarea "**********" at bounding box center [450, 475] width 298 height 27
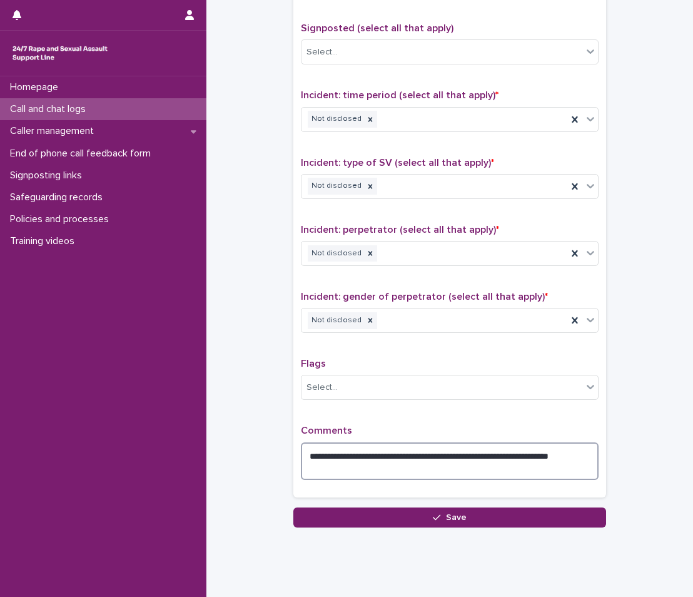
scroll to position [798, 0]
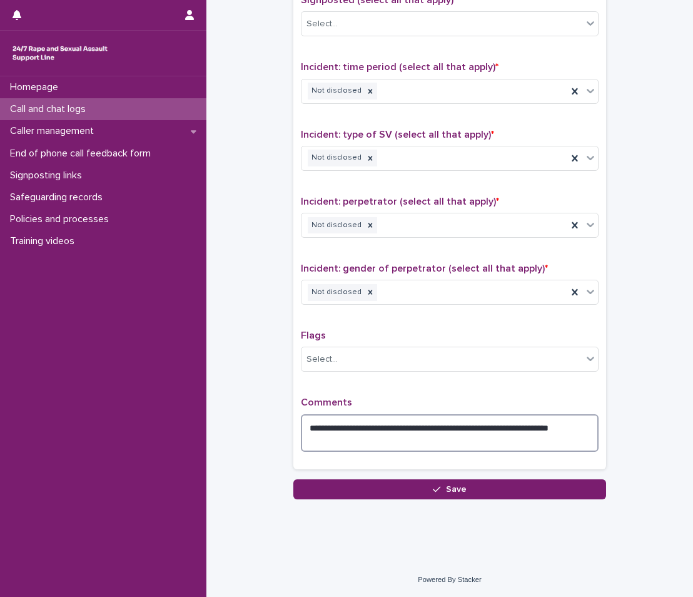
click at [360, 452] on div "**********" at bounding box center [450, 429] width 298 height 64
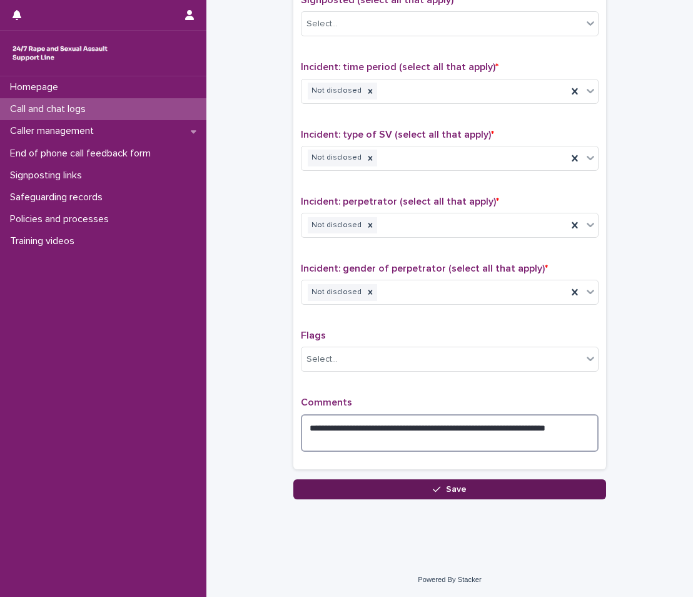
type textarea "**********"
click at [377, 480] on button "Save" at bounding box center [449, 489] width 313 height 20
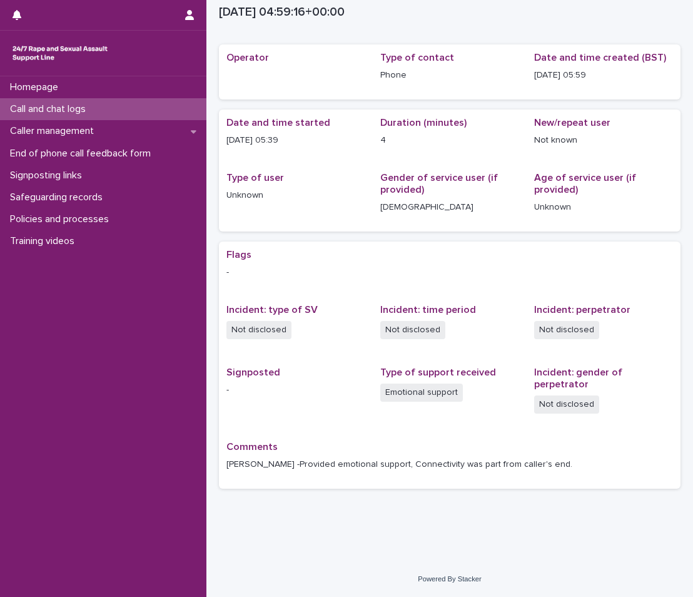
scroll to position [31, 0]
